Goal: Task Accomplishment & Management: Manage account settings

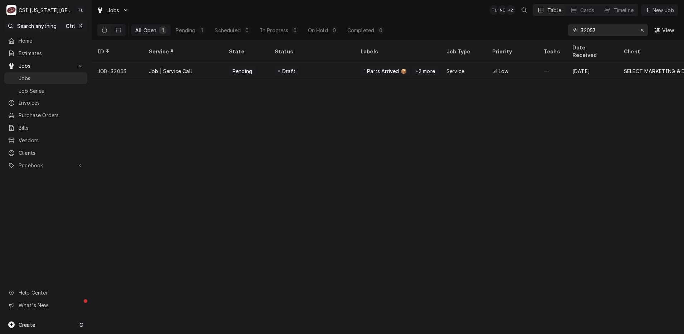
drag, startPoint x: 608, startPoint y: 30, endPoint x: 490, endPoint y: 29, distance: 118.1
click at [490, 29] on div "All Open 1 Pending 1 Scheduled 0 In Progress 0 On Hold 0 Completed 0 32053 View" at bounding box center [387, 30] width 581 height 20
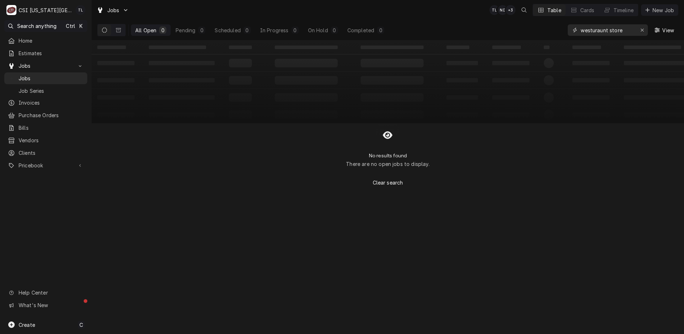
drag, startPoint x: 626, startPoint y: 32, endPoint x: 493, endPoint y: 16, distance: 134.1
click at [493, 16] on div "Jobs TL NI + 3 Table Cards Timeline New Job All Open 0 Pending 0 Scheduled 0 In…" at bounding box center [388, 20] width 593 height 40
type input "w"
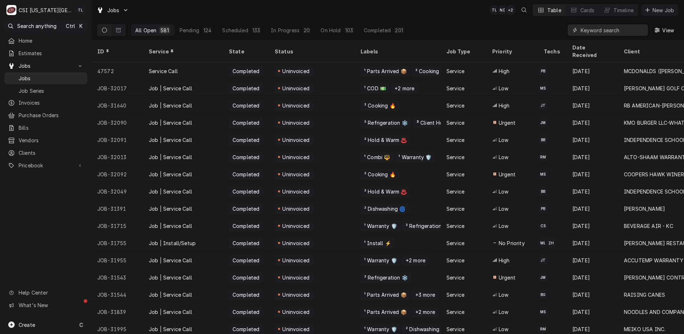
click at [618, 32] on input "Dynamic Content Wrapper" at bounding box center [613, 29] width 64 height 11
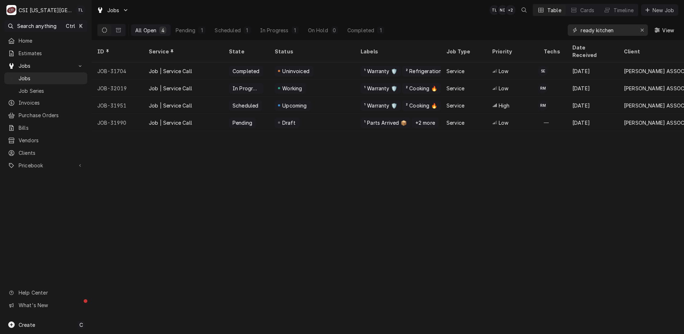
drag, startPoint x: 618, startPoint y: 32, endPoint x: 543, endPoint y: 35, distance: 74.5
click at [543, 35] on div "All Open 4 Pending 1 Scheduled 1 In Progress 1 On Hold 0 Completed 1 ready kitc…" at bounding box center [387, 30] width 581 height 20
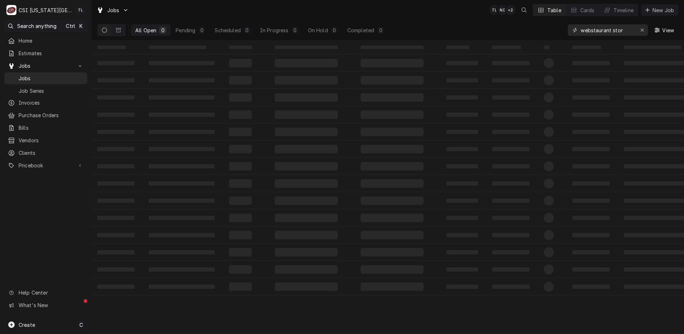
type input "webstaurant store"
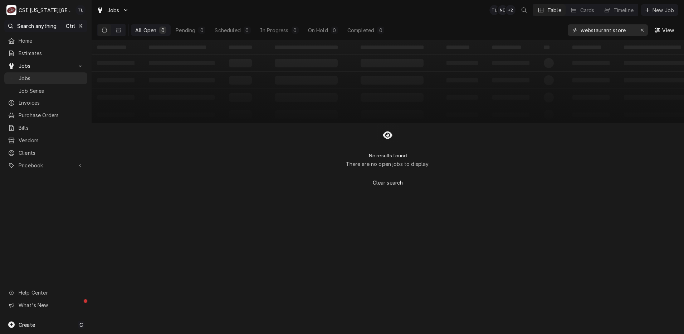
drag, startPoint x: 628, startPoint y: 28, endPoint x: 544, endPoint y: 32, distance: 83.5
click at [544, 32] on div "All Open 0 Pending 0 Scheduled 0 In Progress 0 On Hold 0 Completed 0 webstauran…" at bounding box center [387, 30] width 581 height 20
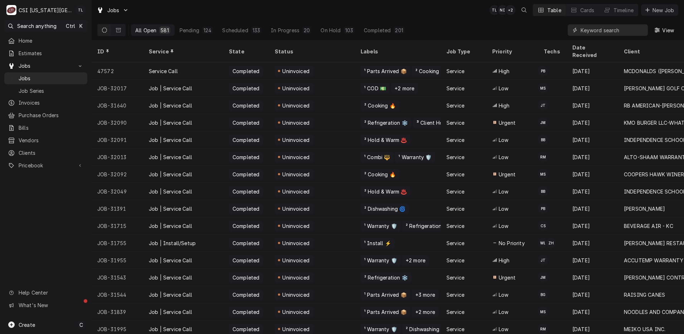
drag, startPoint x: 630, startPoint y: 34, endPoint x: 626, endPoint y: 31, distance: 5.1
click at [628, 33] on input "Dynamic Content Wrapper" at bounding box center [613, 29] width 64 height 11
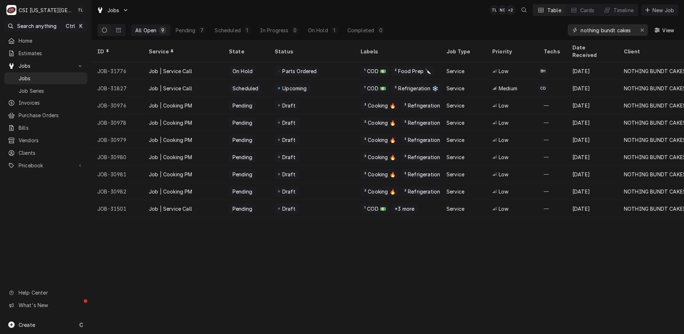
type input "nothing bundt cakes"
click at [286, 67] on div "Parts Ordered" at bounding box center [300, 71] width 36 height 8
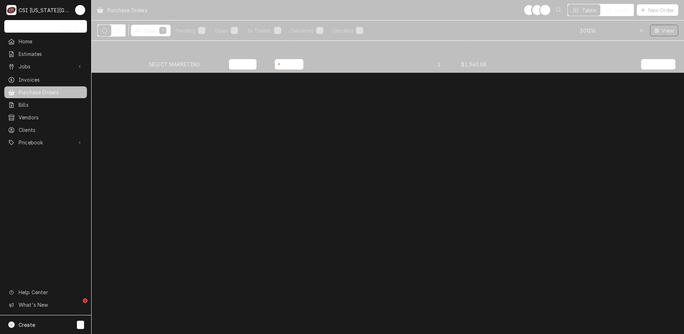
click at [189, 63] on div "SELECT MARKETING" at bounding box center [175, 64] width 52 height 8
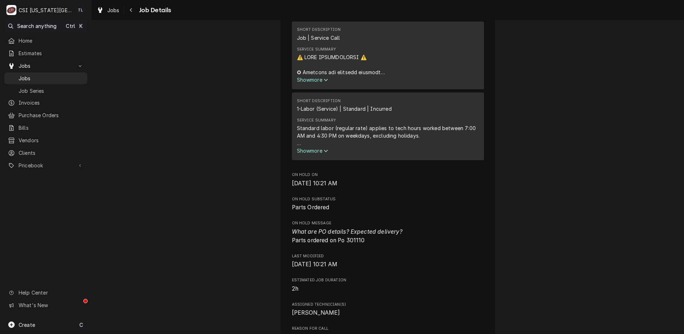
scroll to position [329, 0]
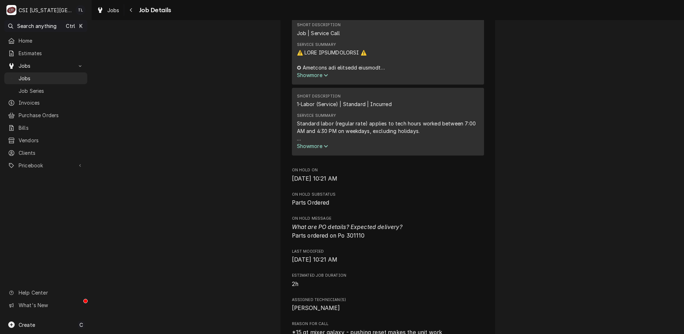
click at [317, 152] on div "Service Summary Standard labor (regular rate) applies to tech hours worked betw…" at bounding box center [388, 131] width 182 height 42
click at [318, 149] on span "Show more" at bounding box center [313, 146] width 32 height 6
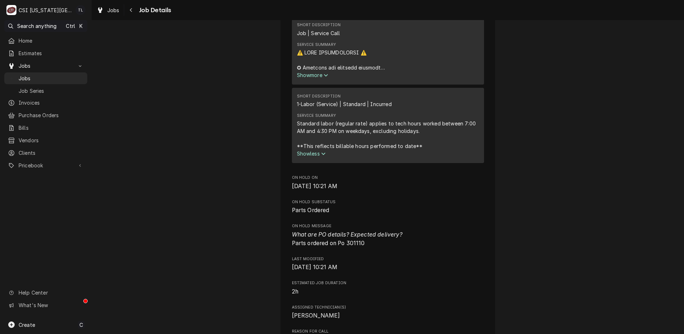
scroll to position [342, 0]
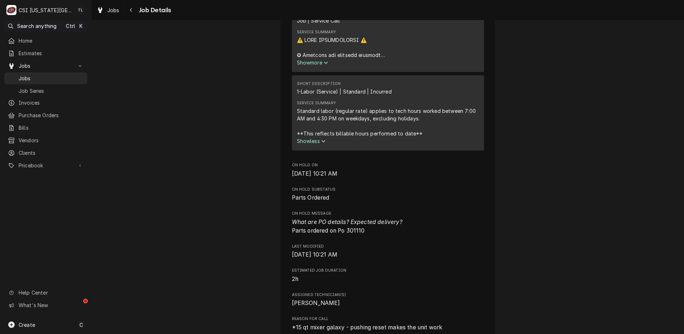
click at [305, 66] on span "Show more" at bounding box center [313, 62] width 32 height 6
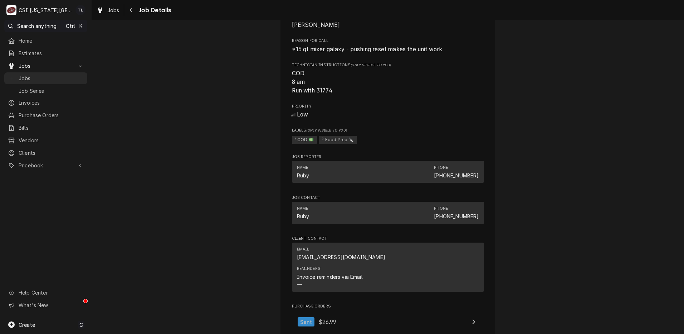
scroll to position [1580, 0]
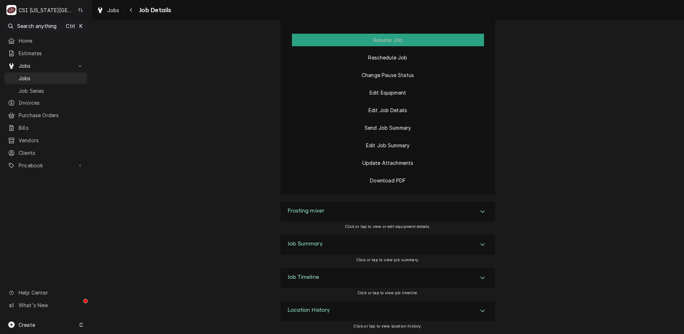
click at [487, 245] on div "Job Summary" at bounding box center [388, 244] width 215 height 20
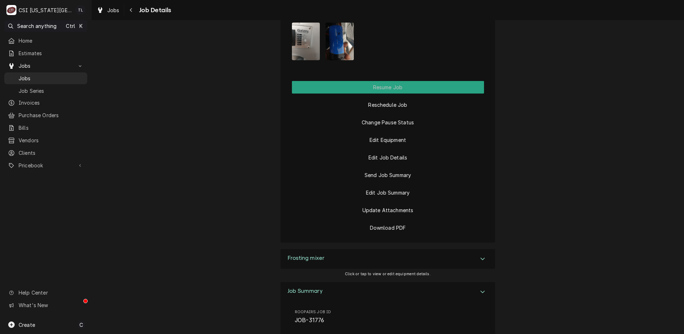
scroll to position [1552, 0]
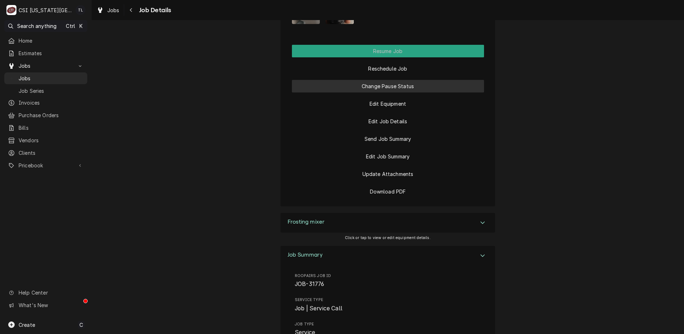
click at [390, 92] on button "Change Pause Status" at bounding box center [388, 86] width 192 height 13
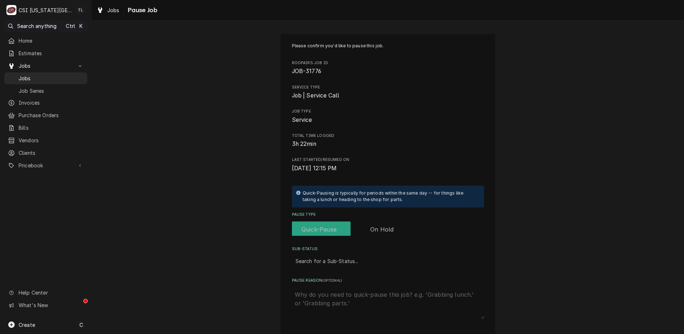
click at [378, 231] on label "Pause Type" at bounding box center [350, 229] width 117 height 16
click at [378, 231] on input "Pause Type" at bounding box center [351, 229] width 112 height 16
checkbox input "true"
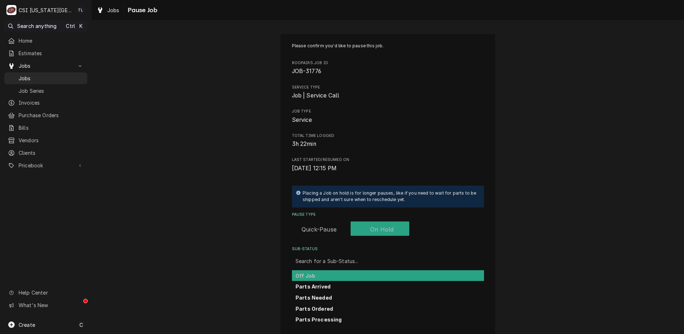
click at [324, 262] on div "Sub-Status" at bounding box center [388, 260] width 185 height 13
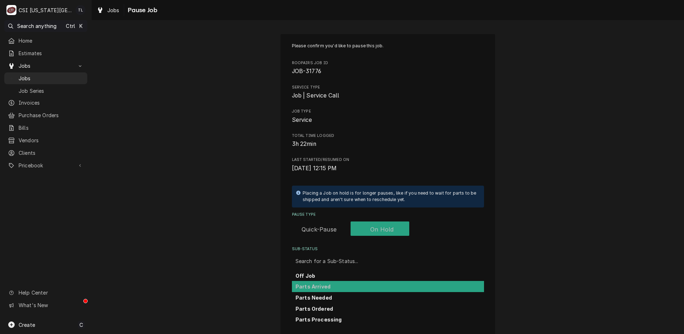
click at [323, 284] on strong "Parts Arrived" at bounding box center [313, 286] width 35 height 6
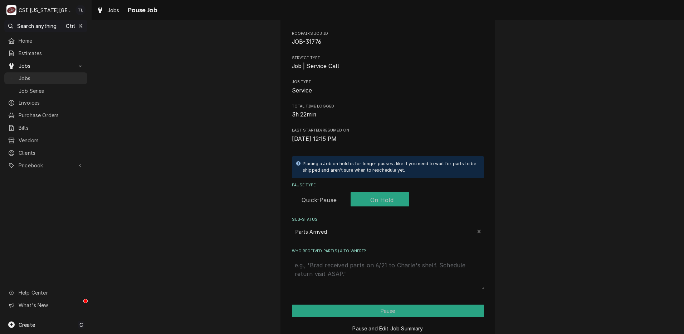
scroll to position [30, 0]
click at [426, 271] on textarea "Who received part(s) & to where?" at bounding box center [388, 273] width 192 height 32
type textarea "x"
type textarea "p"
type textarea "x"
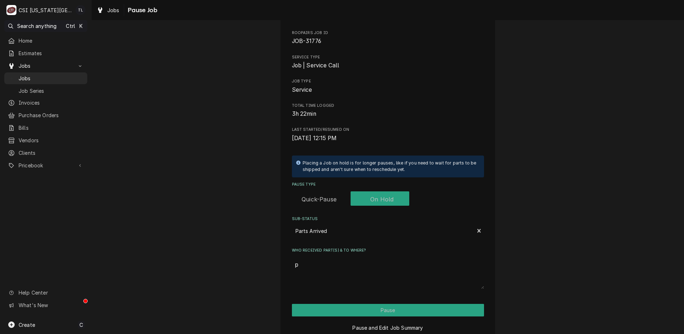
type textarea "pa"
type textarea "x"
type textarea "par"
type textarea "x"
type textarea "part"
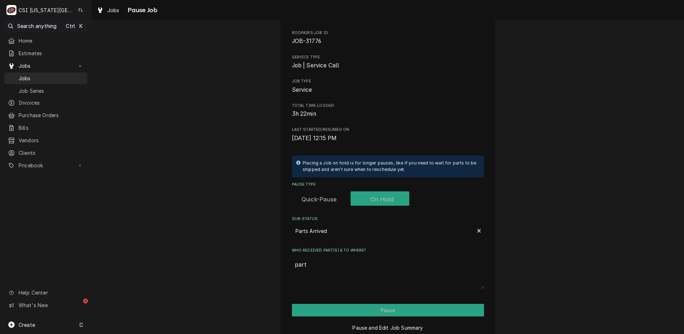
type textarea "x"
type textarea "part"
type textarea "x"
type textarea "part o"
type textarea "x"
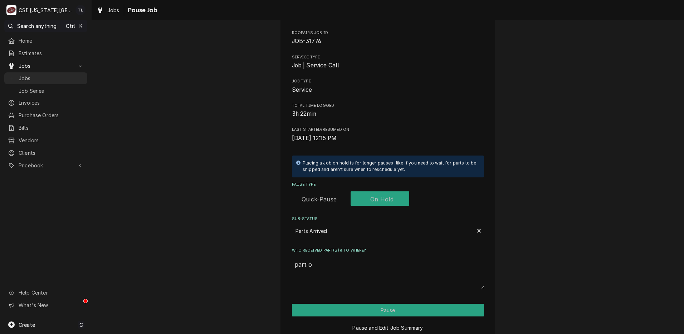
type textarea "part on"
type textarea "x"
type textarea "part on"
type textarea "x"
type textarea "part on h"
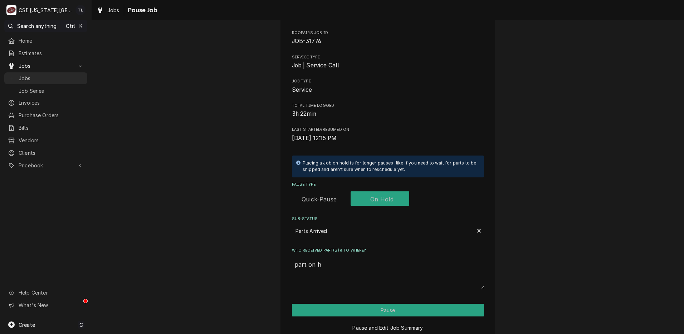
type textarea "x"
type textarea "part on ha"
type textarea "x"
type textarea "part on haw"
type textarea "x"
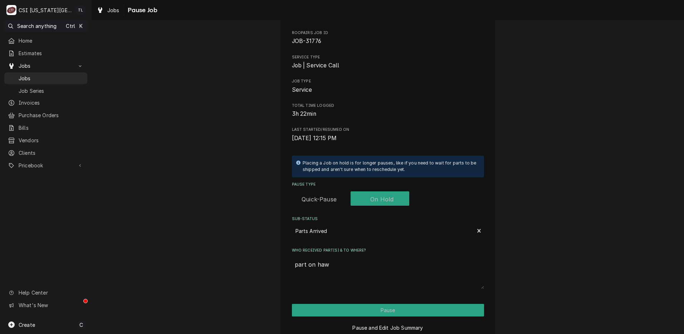
type textarea "part on hawk"
type textarea "x"
type textarea "part on hawki"
type textarea "x"
type textarea "part on hawkin"
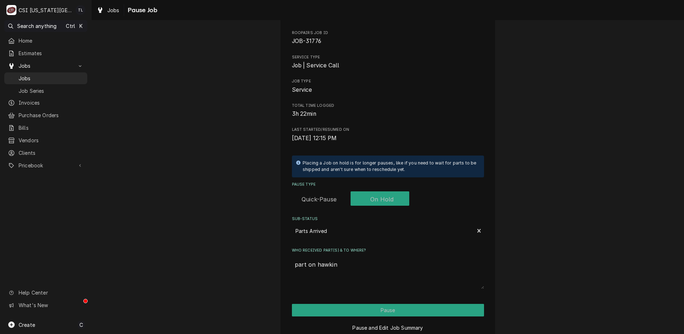
type textarea "x"
type textarea "part on hawkins"
type textarea "x"
type textarea "part on hawkins"
type textarea "x"
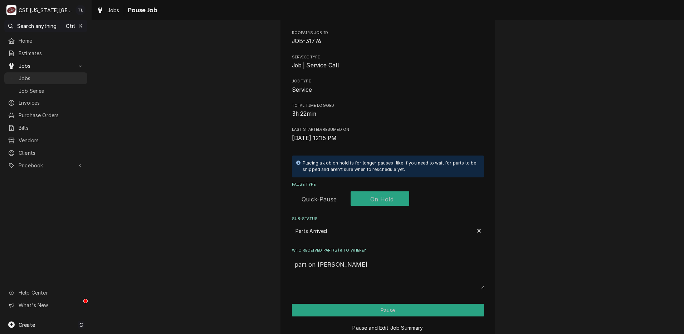
type textarea "part on hawkins s"
type textarea "x"
type textarea "part on hawkins sh"
type textarea "x"
type textarea "part on hawkins shek"
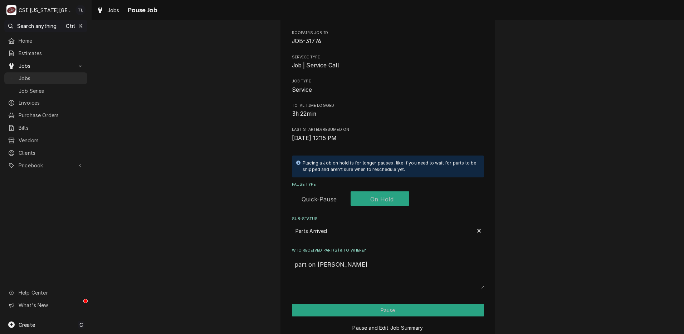
type textarea "x"
type textarea "part on hawkins shekl"
type textarea "x"
type textarea "part on hawkins sheklf"
type textarea "x"
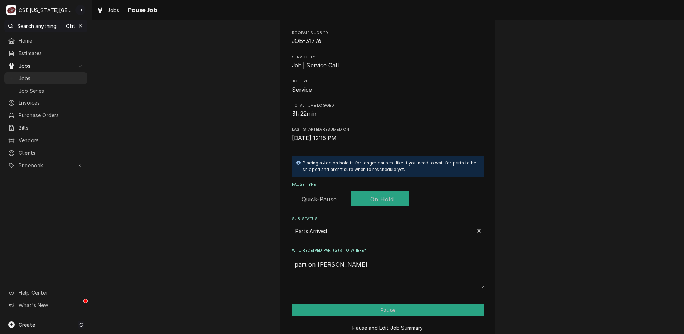
type textarea "part on hawkins shekl"
type textarea "x"
type textarea "part on hawkins shek"
type textarea "x"
type textarea "part on hawkins she"
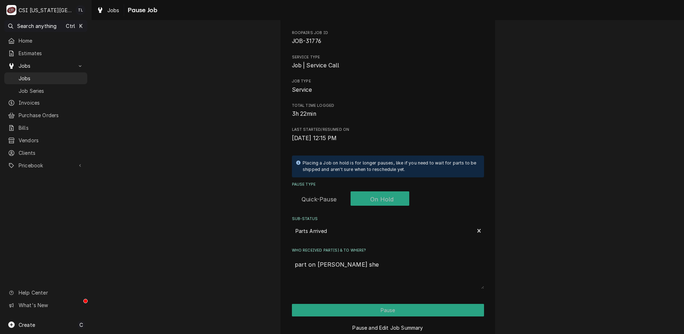
type textarea "x"
type textarea "part on hawkins shel"
type textarea "x"
type textarea "part on [PERSON_NAME] shelf"
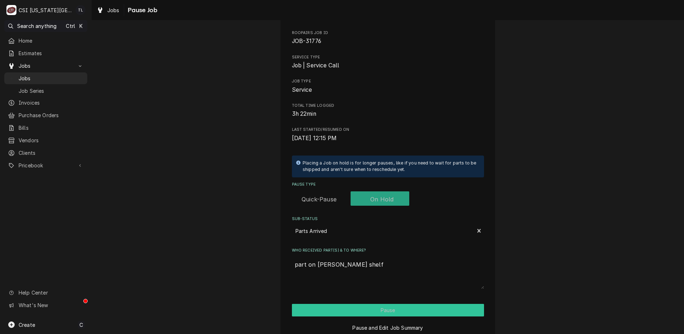
click at [376, 310] on button "Pause" at bounding box center [388, 310] width 192 height 13
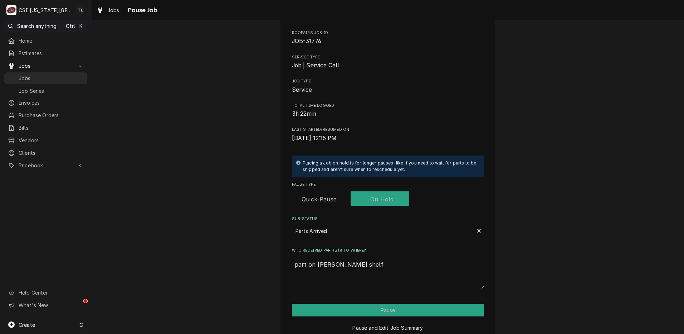
type textarea "x"
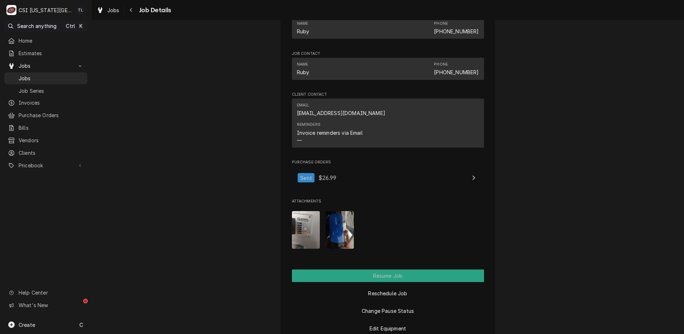
scroll to position [764, 0]
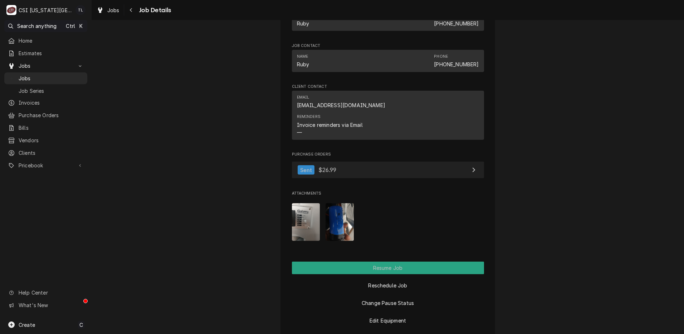
click at [331, 173] on span "$26.99" at bounding box center [328, 169] width 18 height 7
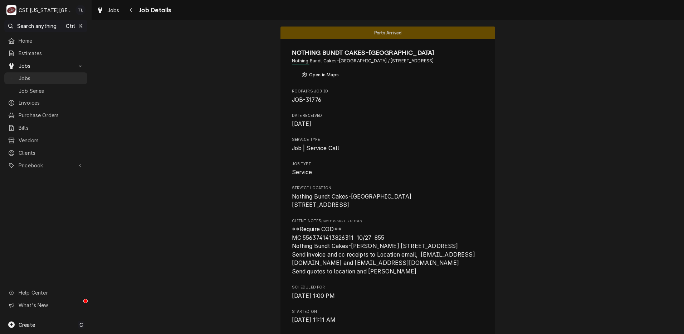
scroll to position [0, 0]
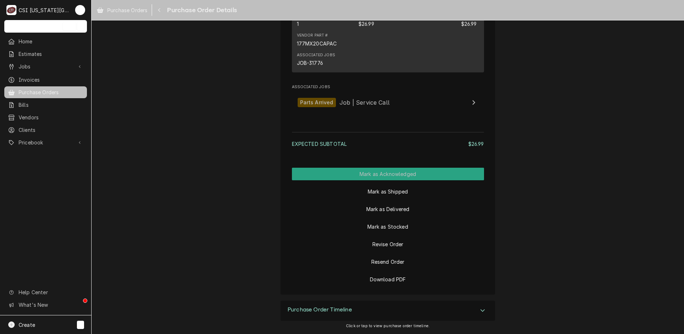
scroll to position [499, 0]
click at [383, 229] on button "Mark as Stocked" at bounding box center [388, 226] width 192 height 13
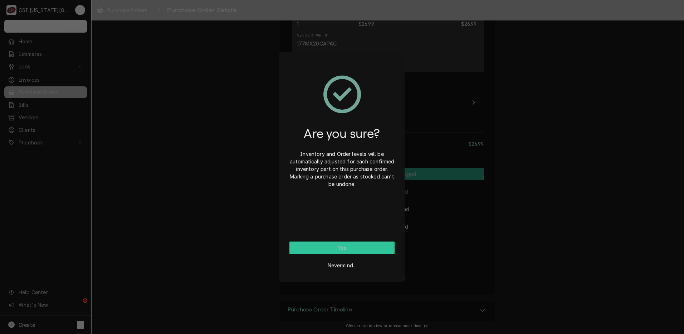
click at [338, 248] on button "Yes" at bounding box center [342, 247] width 105 height 13
